Goal: Task Accomplishment & Management: Manage account settings

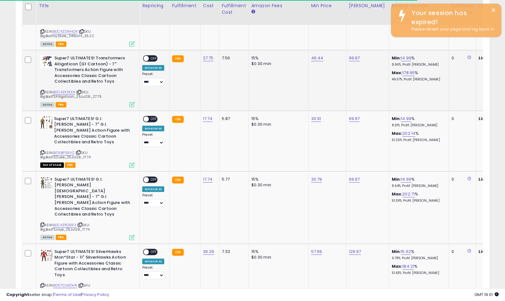
scroll to position [129, 274]
